Goal: Information Seeking & Learning: Learn about a topic

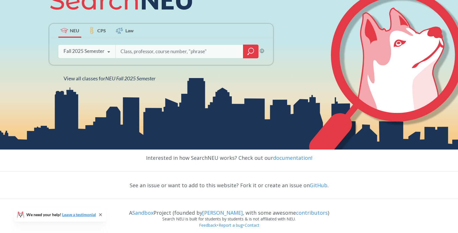
scroll to position [96, 0]
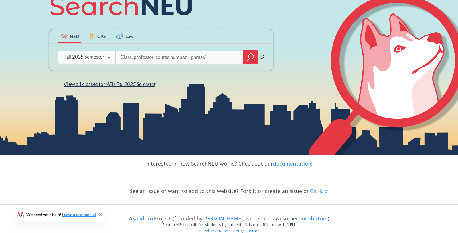
click at [128, 84] on span "NEU Fall 2025 Semester" at bounding box center [130, 84] width 50 height 6
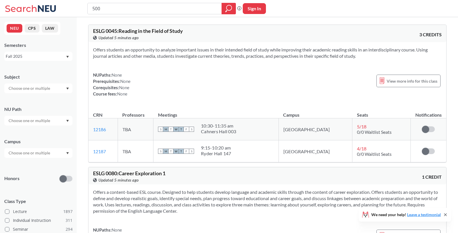
type input "5004"
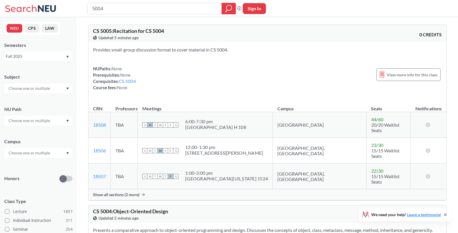
click at [137, 192] on span "Show all sections (2 more)" at bounding box center [116, 194] width 46 height 5
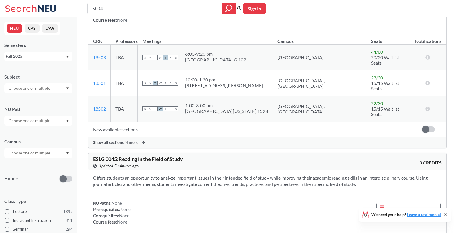
scroll to position [289, 0]
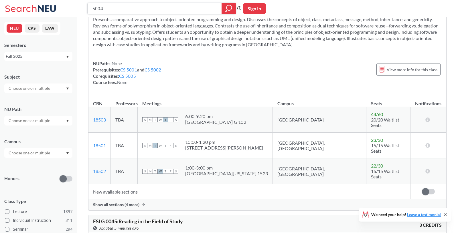
click at [117, 11] on input "5004" at bounding box center [155, 9] width 126 height 10
type input "5008"
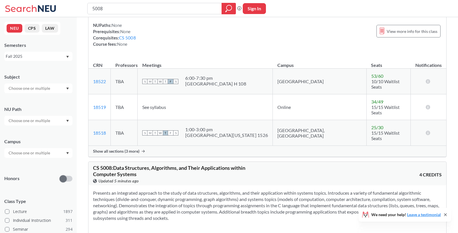
scroll to position [44, 0]
click at [114, 146] on div "Show all sections (3 more)" at bounding box center [266, 151] width 357 height 11
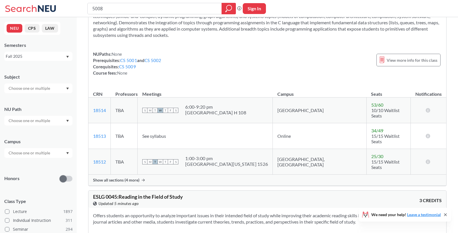
scroll to position [322, 0]
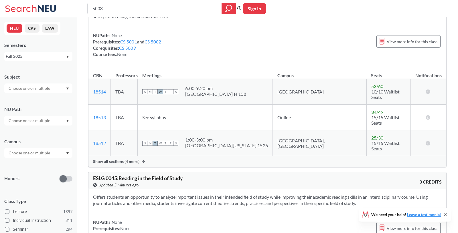
click at [129, 156] on div "Show all sections (4 more)" at bounding box center [266, 161] width 357 height 11
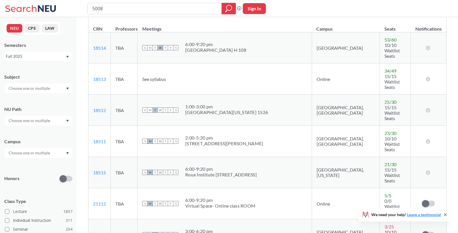
scroll to position [369, 0]
click at [176, 9] on input "5008" at bounding box center [155, 9] width 126 height 10
type input "5001"
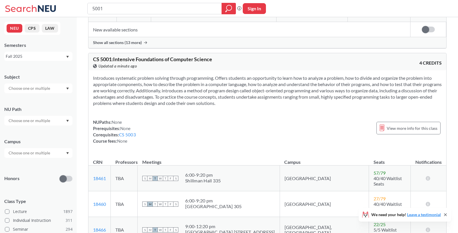
scroll to position [265, 0]
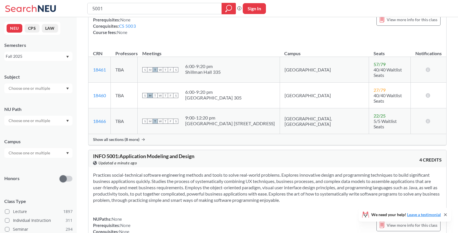
click at [134, 137] on span "Show all sections (8 more)" at bounding box center [116, 139] width 46 height 5
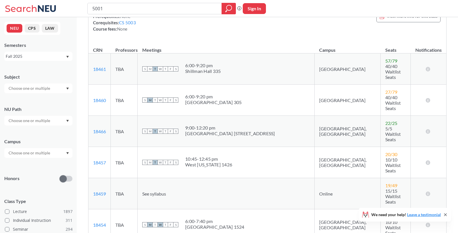
scroll to position [144, 0]
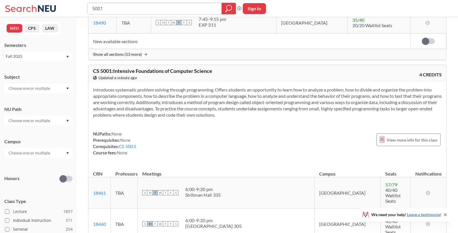
click at [130, 8] on input "5001" at bounding box center [155, 9] width 126 height 10
type input "5002"
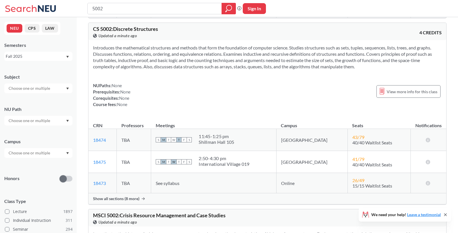
scroll to position [508, 0]
click at [124, 196] on span "Show all sections (8 more)" at bounding box center [116, 198] width 46 height 5
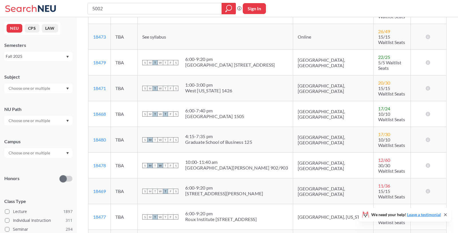
scroll to position [666, 0]
